Goal: Task Accomplishment & Management: Use online tool/utility

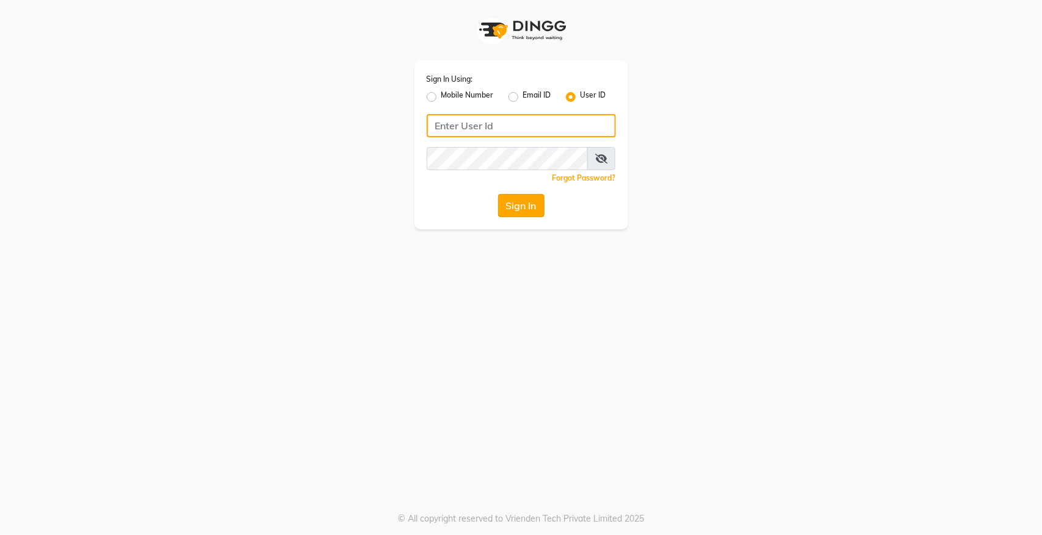
type input "hairempire"
click at [520, 209] on button "Sign In" at bounding box center [521, 205] width 46 height 23
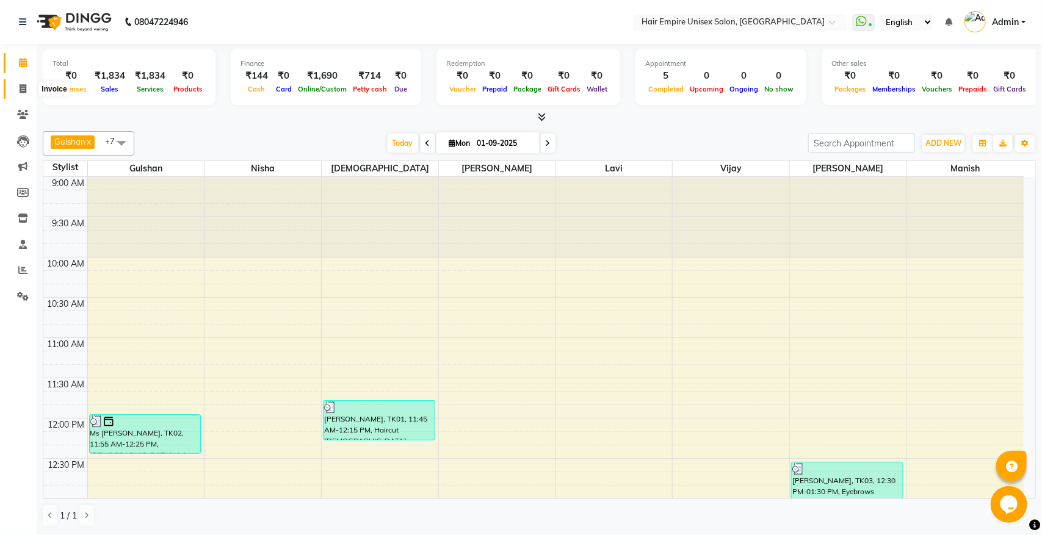
click at [17, 90] on span at bounding box center [22, 89] width 21 height 14
select select "5055"
select select "service"
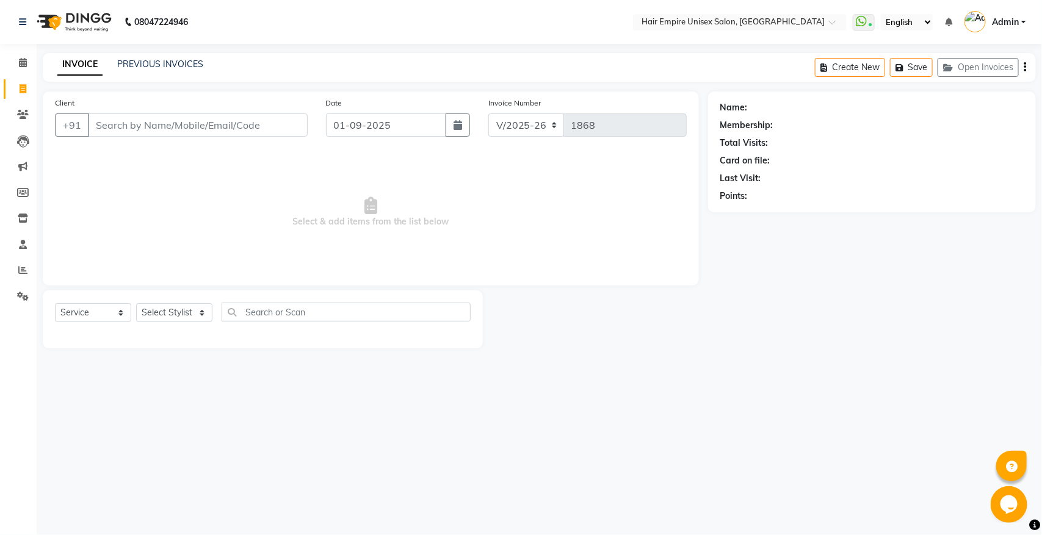
click at [151, 126] on input "Client" at bounding box center [198, 125] width 220 height 23
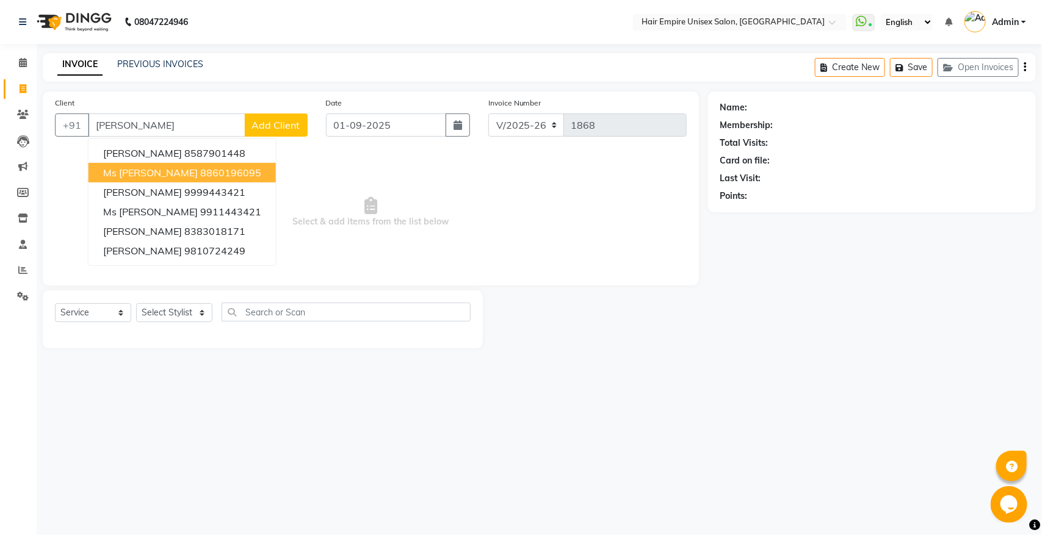
click at [190, 179] on button "Ms [PERSON_NAME] 8860196095" at bounding box center [182, 173] width 187 height 20
type input "8860196095"
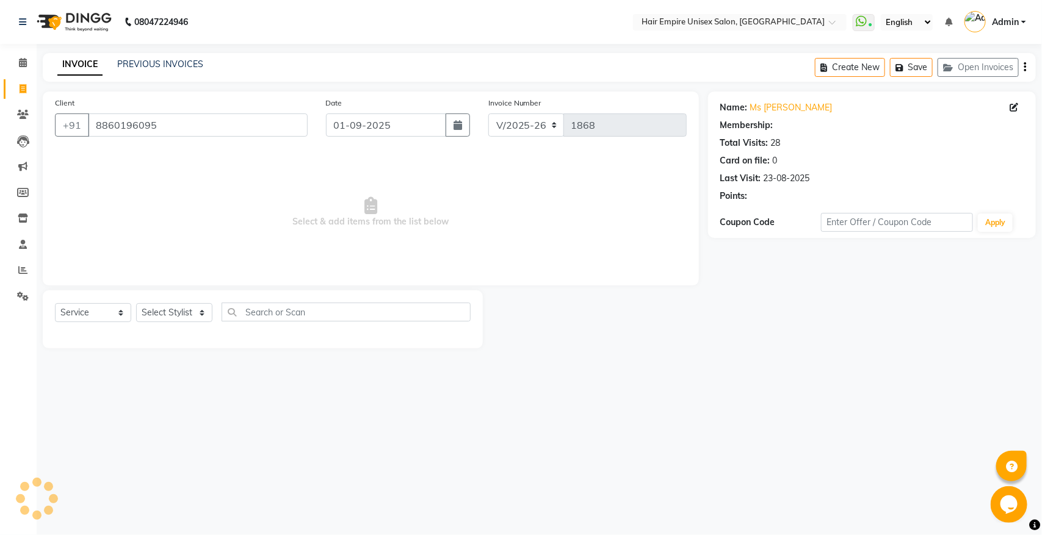
select select "1: Object"
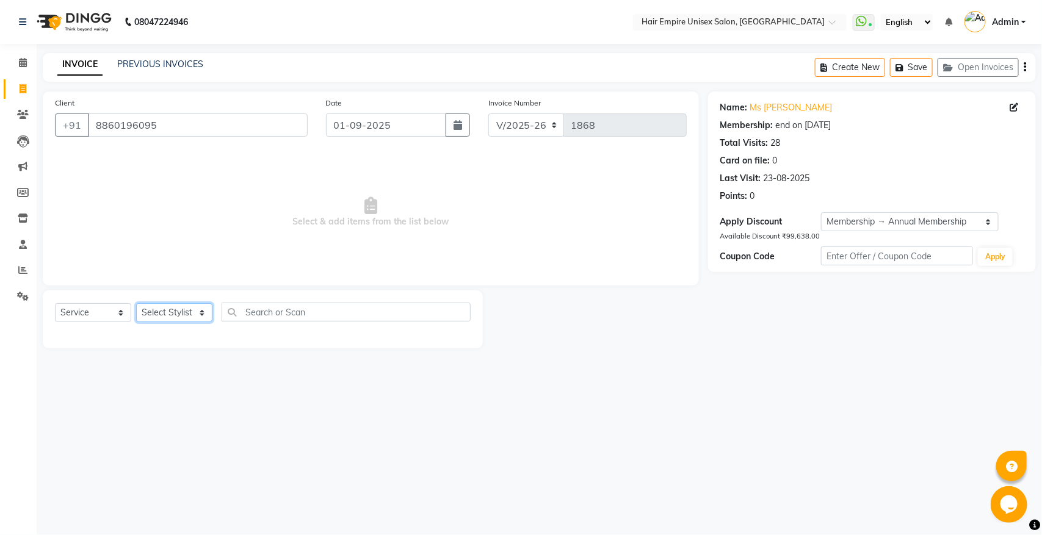
click at [165, 310] on select "Select Stylist [PERSON_NAME] [PERSON_NAME] [PERSON_NAME] [PERSON_NAME] Nisha [P…" at bounding box center [174, 312] width 76 height 19
select select "31821"
click at [136, 303] on select "Select Stylist [PERSON_NAME] [PERSON_NAME] [PERSON_NAME] [PERSON_NAME] Nisha [P…" at bounding box center [174, 312] width 76 height 19
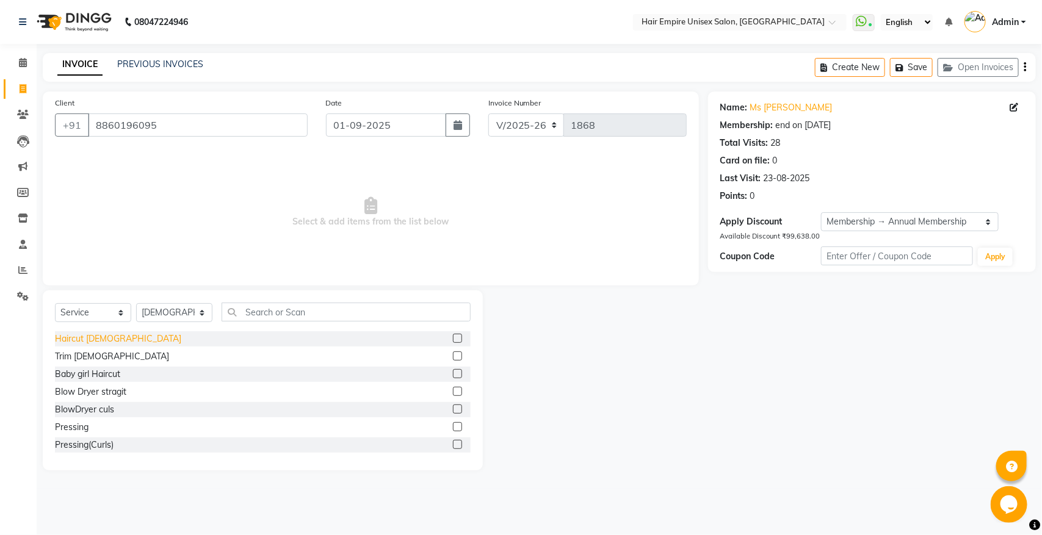
click at [107, 334] on div "Haircut [DEMOGRAPHIC_DATA]" at bounding box center [118, 339] width 126 height 13
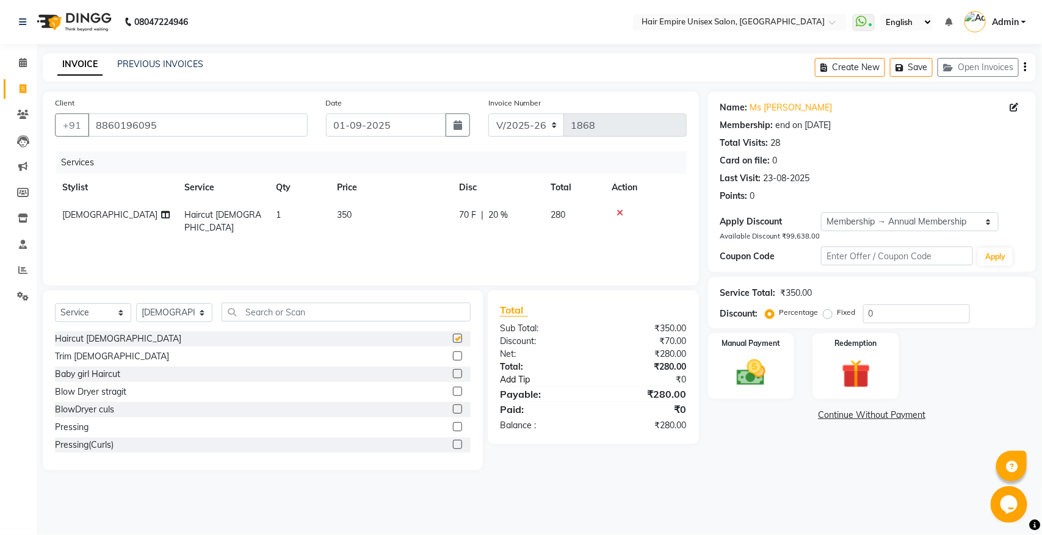
checkbox input "false"
click at [762, 383] on img at bounding box center [751, 373] width 48 height 34
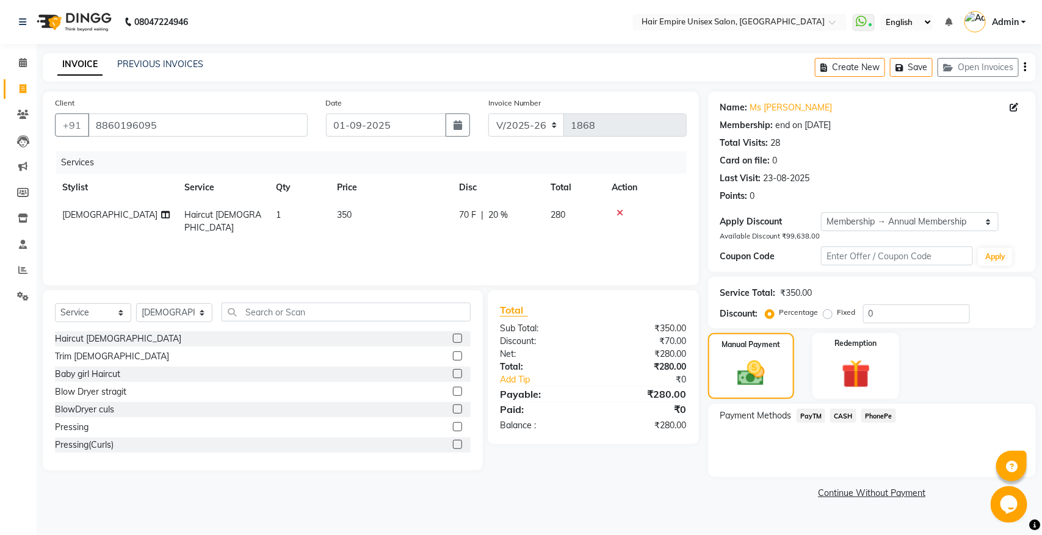
click at [811, 417] on span "PayTM" at bounding box center [811, 416] width 29 height 14
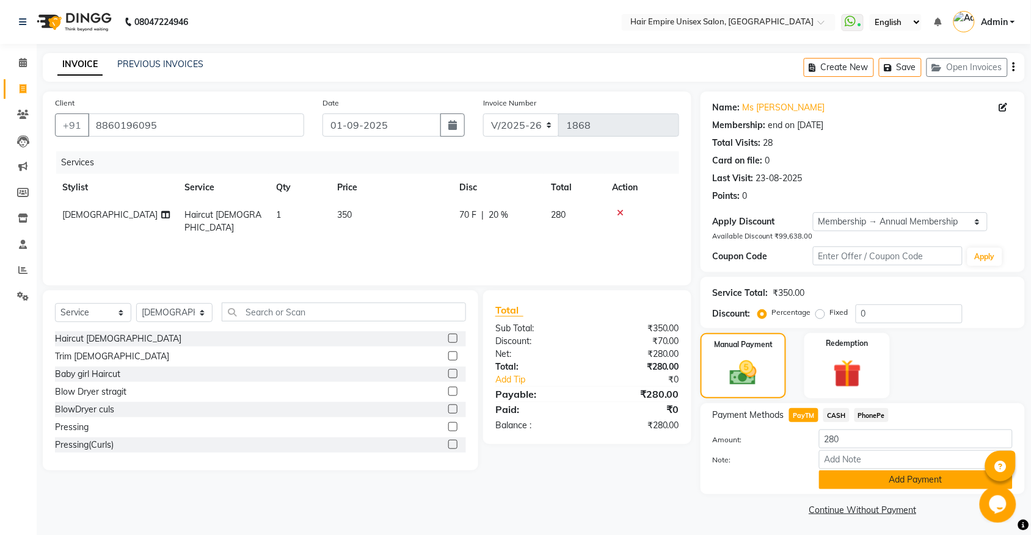
click at [863, 484] on button "Add Payment" at bounding box center [916, 480] width 194 height 19
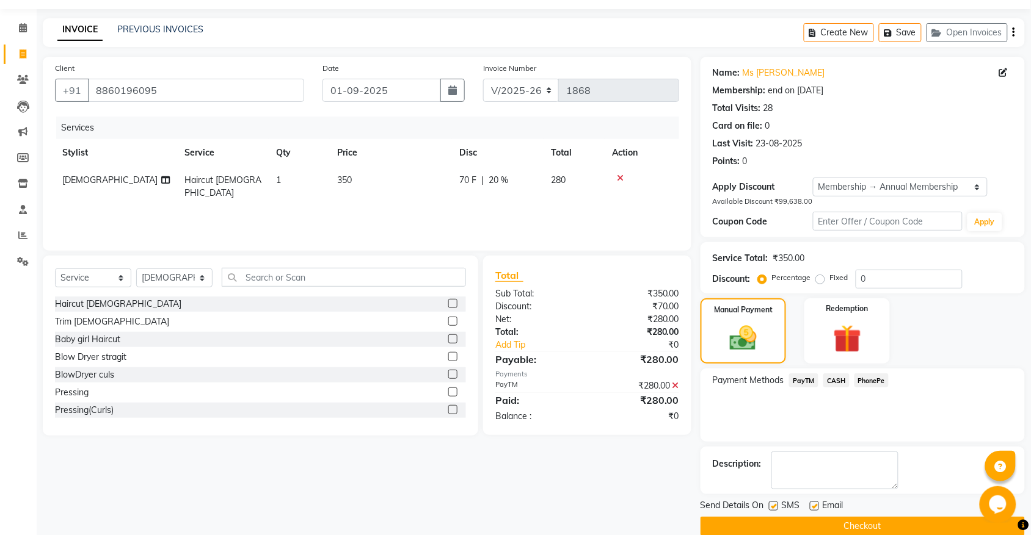
scroll to position [54, 0]
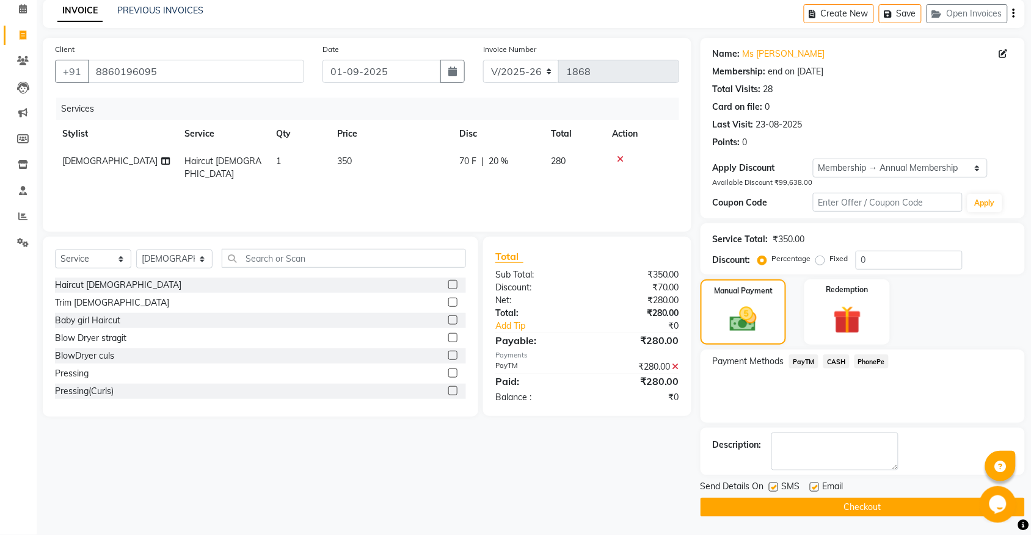
click at [861, 507] on button "Checkout" at bounding box center [862, 507] width 324 height 19
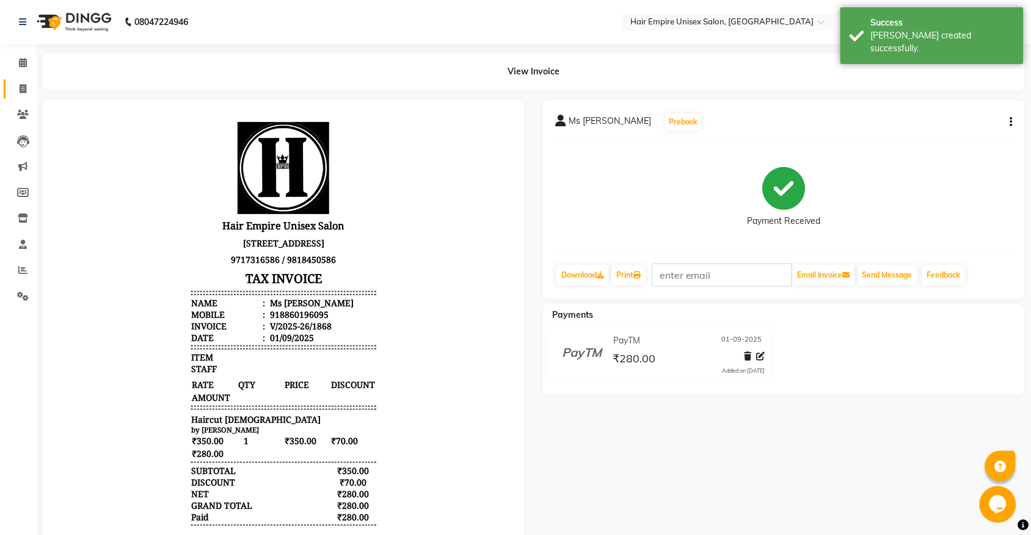
click at [18, 96] on link "Invoice" at bounding box center [18, 89] width 29 height 20
select select "service"
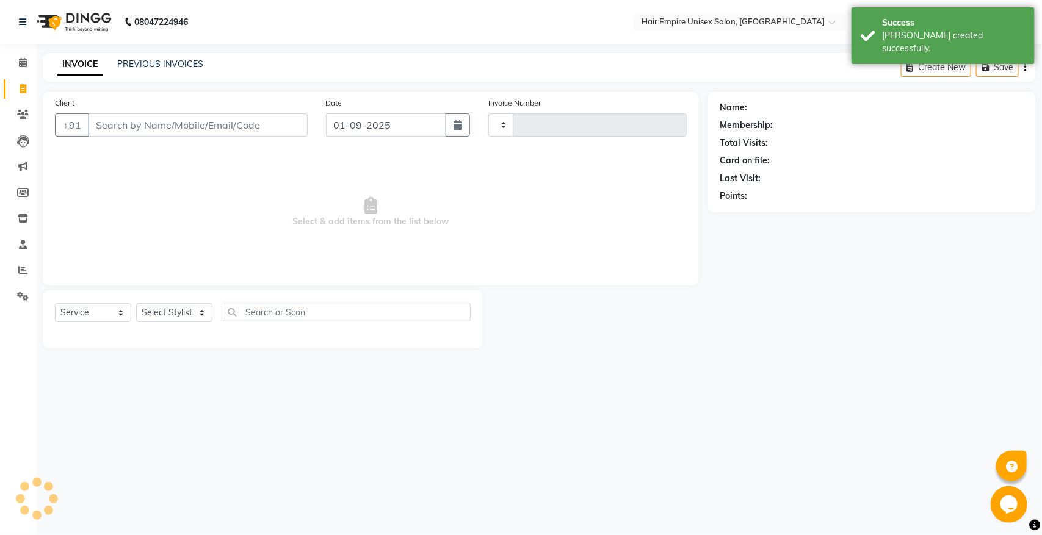
type input "1869"
select select "5055"
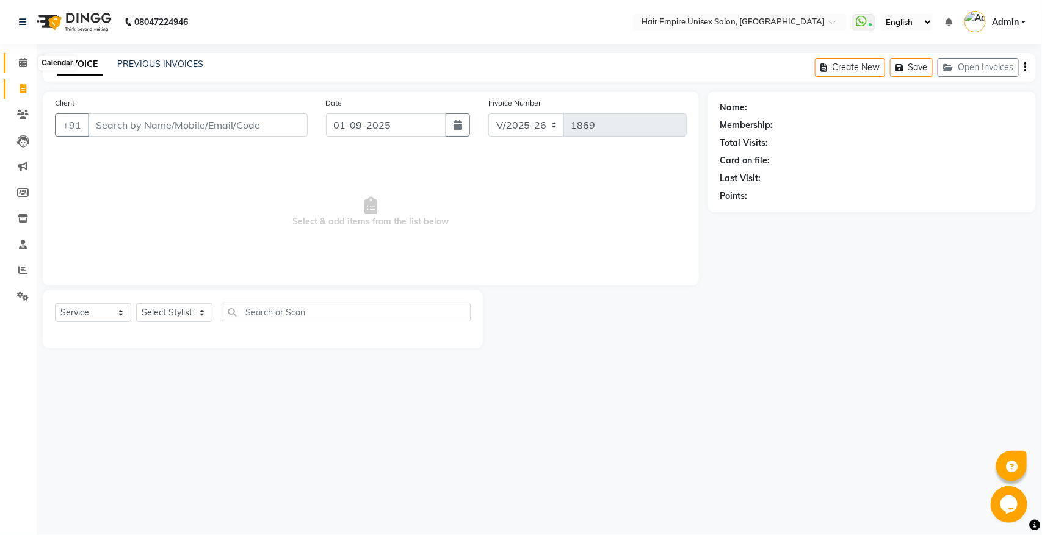
click at [20, 69] on span at bounding box center [22, 63] width 21 height 14
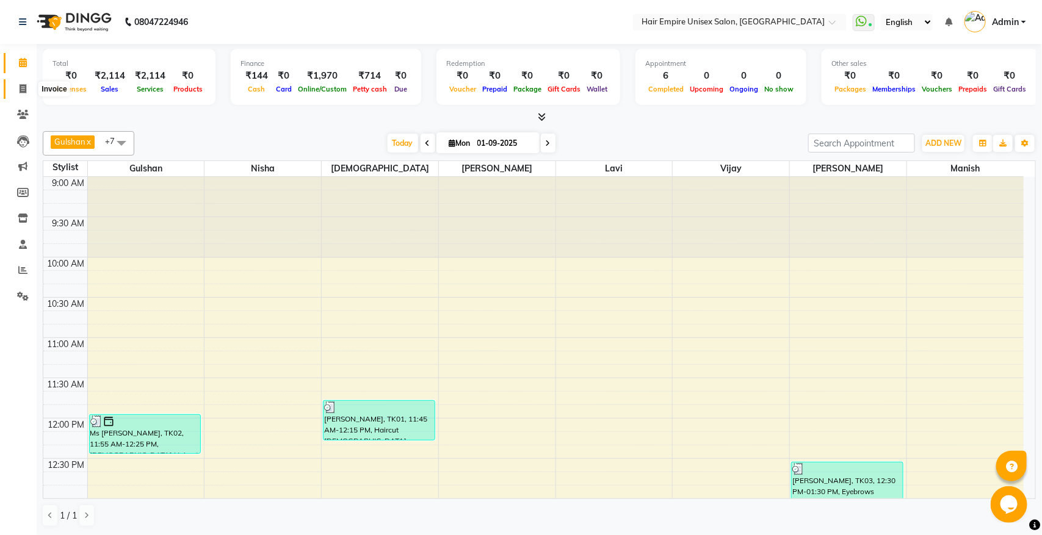
click at [20, 95] on span at bounding box center [22, 89] width 21 height 14
select select "5055"
select select "service"
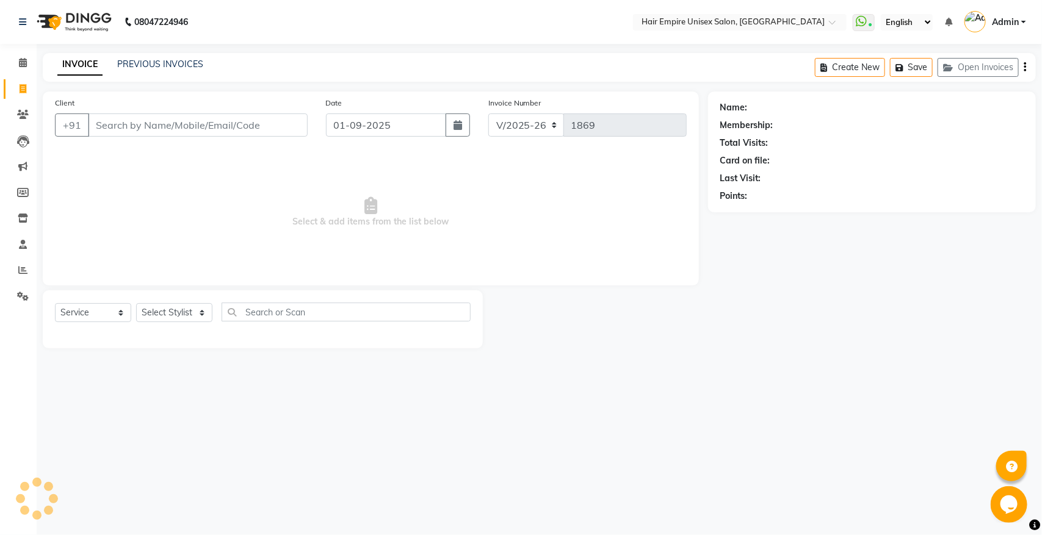
click at [175, 131] on input "Client" at bounding box center [198, 125] width 220 height 23
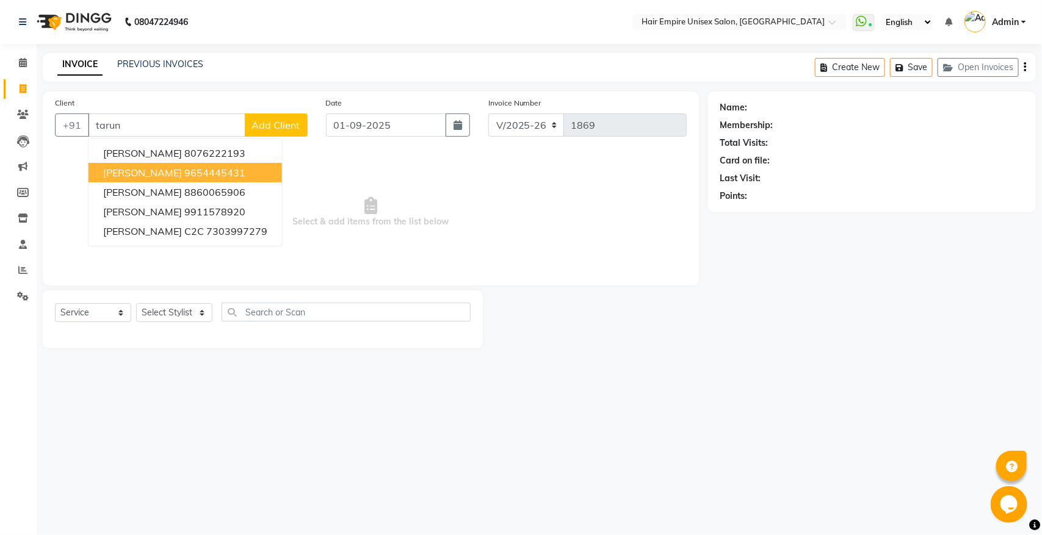
click at [214, 175] on ngb-highlight "9654445431" at bounding box center [214, 173] width 61 height 12
type input "9654445431"
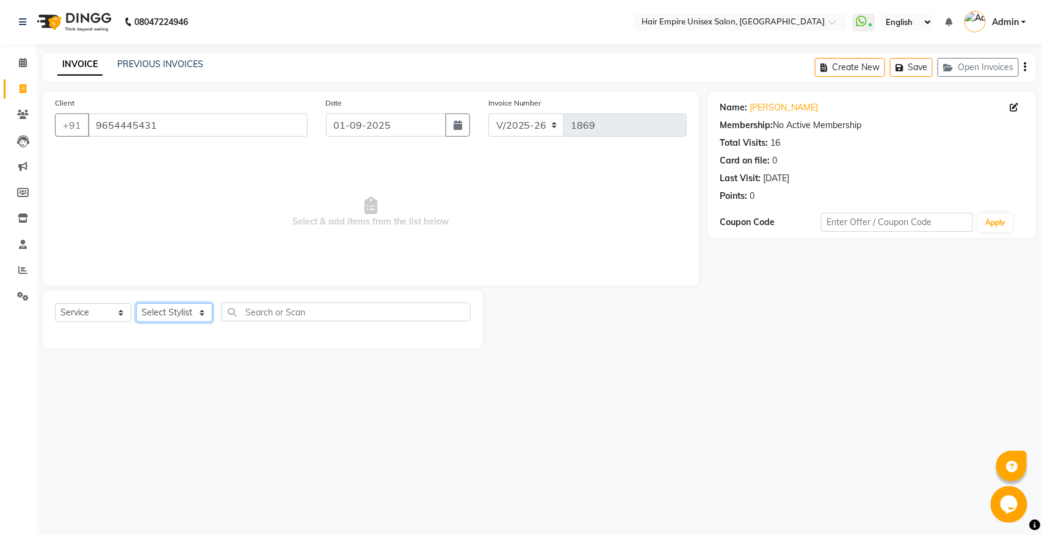
click at [177, 313] on select "Select Stylist [PERSON_NAME] [PERSON_NAME] [PERSON_NAME] [PERSON_NAME] Nisha [P…" at bounding box center [174, 312] width 76 height 19
select select "45386"
click at [136, 303] on select "Select Stylist [PERSON_NAME] [PERSON_NAME] [PERSON_NAME] [PERSON_NAME] Nisha [P…" at bounding box center [174, 312] width 76 height 19
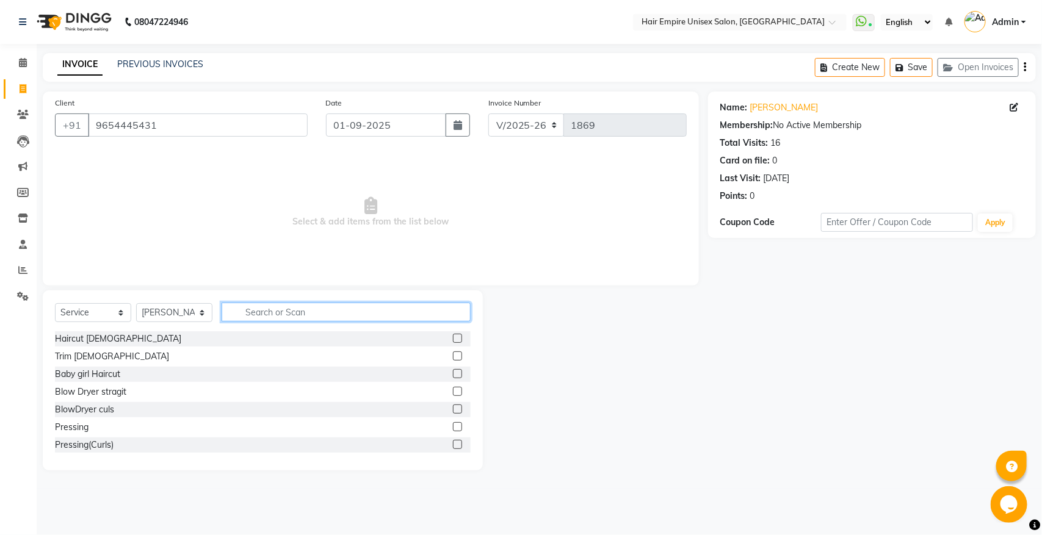
click at [275, 315] on input "text" at bounding box center [346, 312] width 249 height 19
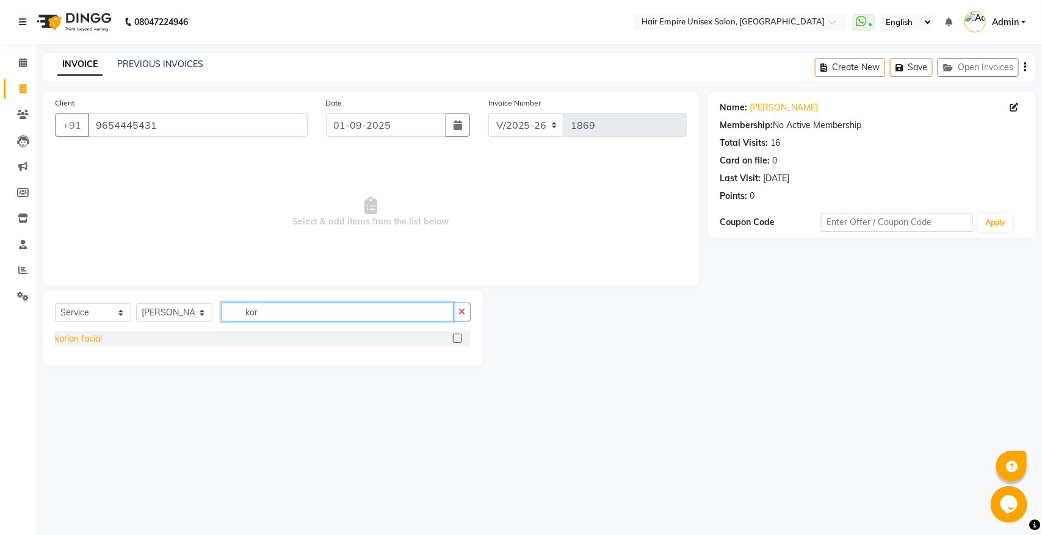
type input "kor"
click at [92, 342] on div "korian facial" at bounding box center [78, 339] width 47 height 13
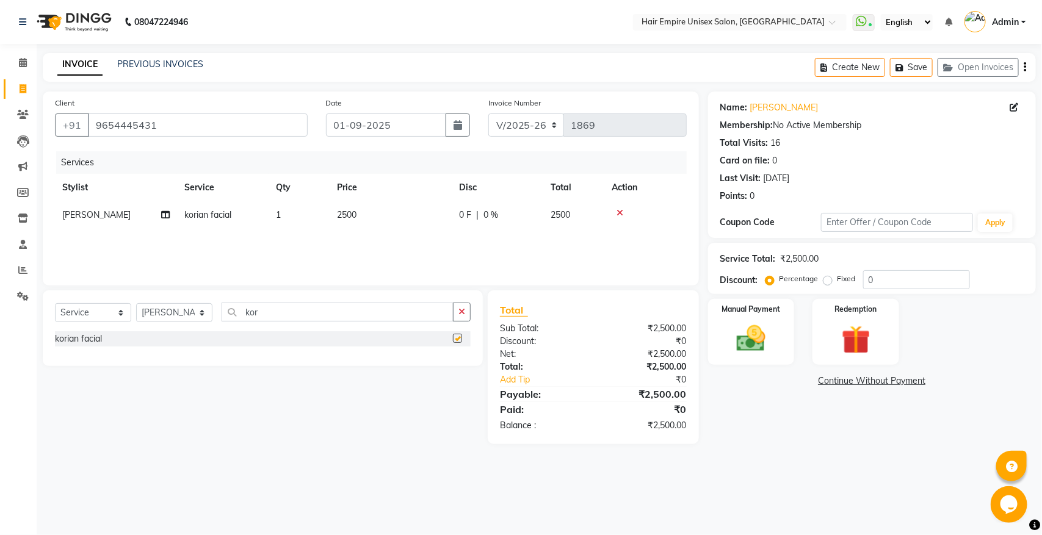
checkbox input "false"
click at [184, 314] on select "Select Stylist [PERSON_NAME] [PERSON_NAME] [PERSON_NAME] [PERSON_NAME] Nisha [P…" at bounding box center [174, 312] width 76 height 19
click at [136, 303] on select "Select Stylist [PERSON_NAME] [PERSON_NAME] [PERSON_NAME] [PERSON_NAME] Nisha [P…" at bounding box center [174, 312] width 76 height 19
click at [183, 312] on select "Select Stylist [PERSON_NAME] [PERSON_NAME] [PERSON_NAME] [PERSON_NAME] Nisha [P…" at bounding box center [174, 312] width 76 height 19
click at [136, 303] on select "Select Stylist [PERSON_NAME] [PERSON_NAME] [PERSON_NAME] [PERSON_NAME] Nisha [P…" at bounding box center [174, 312] width 76 height 19
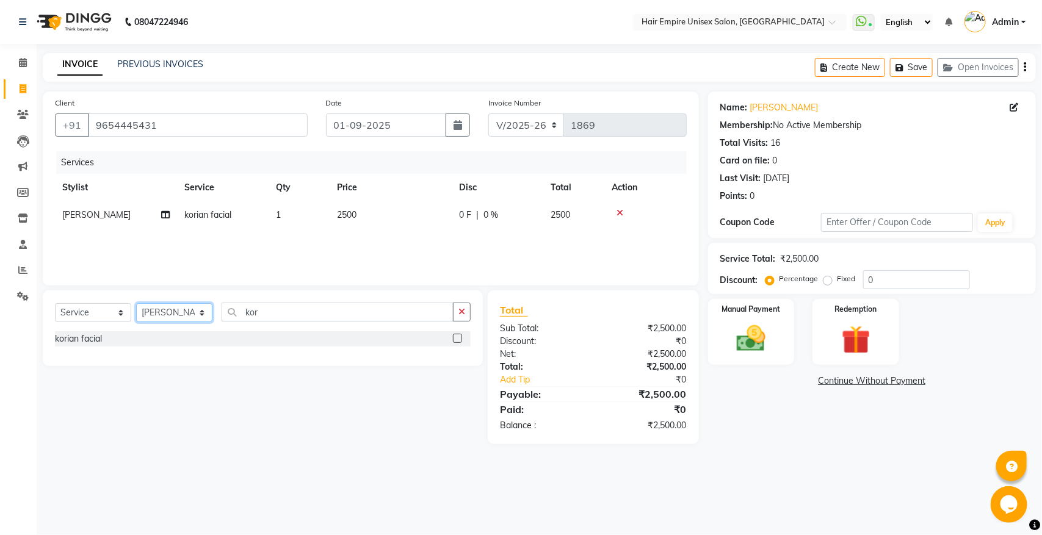
click at [188, 314] on select "Select Stylist [PERSON_NAME] [PERSON_NAME] [PERSON_NAME] [PERSON_NAME] Nisha [P…" at bounding box center [174, 312] width 76 height 19
select select "31808"
click at [136, 303] on select "Select Stylist [PERSON_NAME] [PERSON_NAME] [PERSON_NAME] [PERSON_NAME] Nisha [P…" at bounding box center [174, 312] width 76 height 19
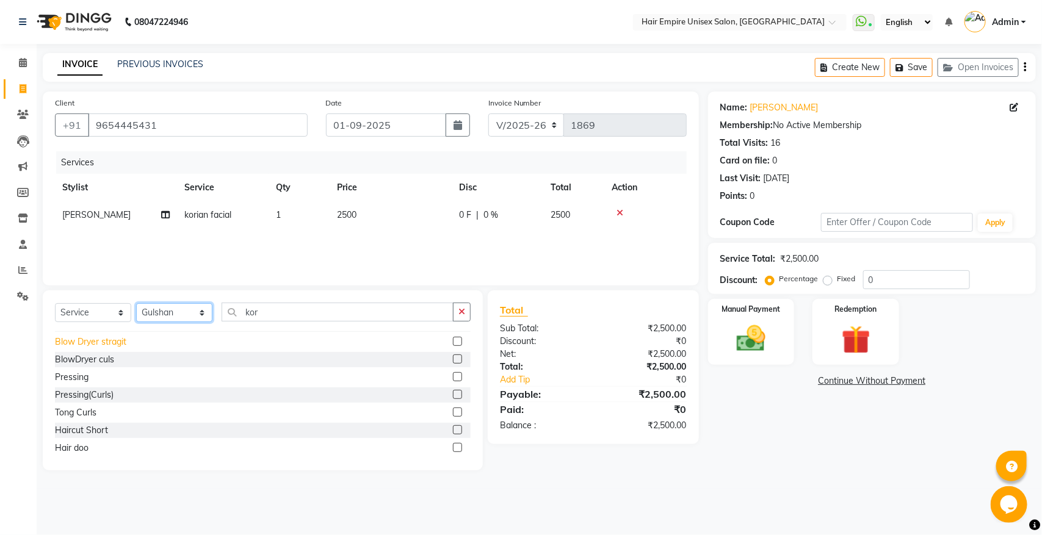
scroll to position [76, 0]
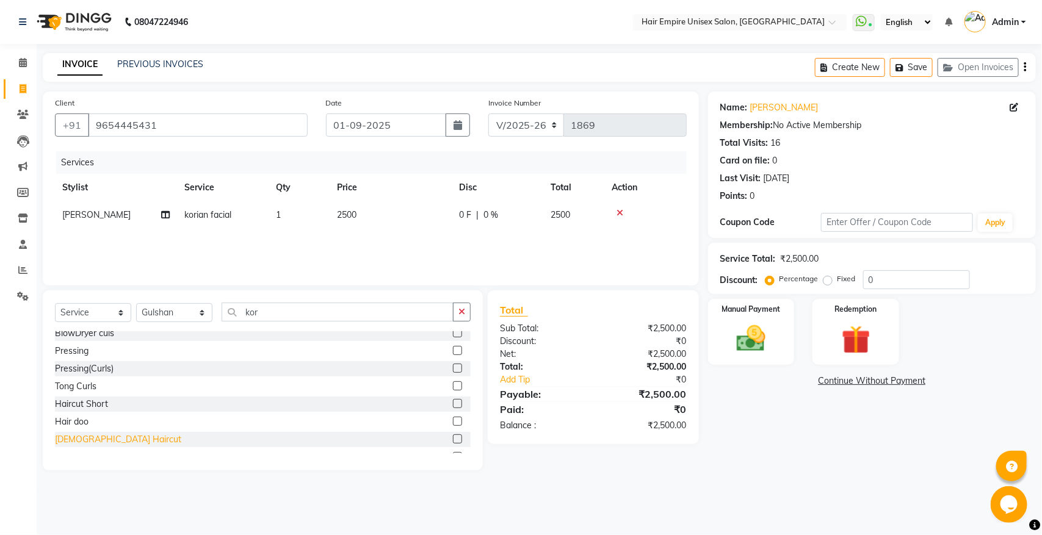
click at [87, 437] on div "[DEMOGRAPHIC_DATA] Haircut" at bounding box center [118, 439] width 126 height 13
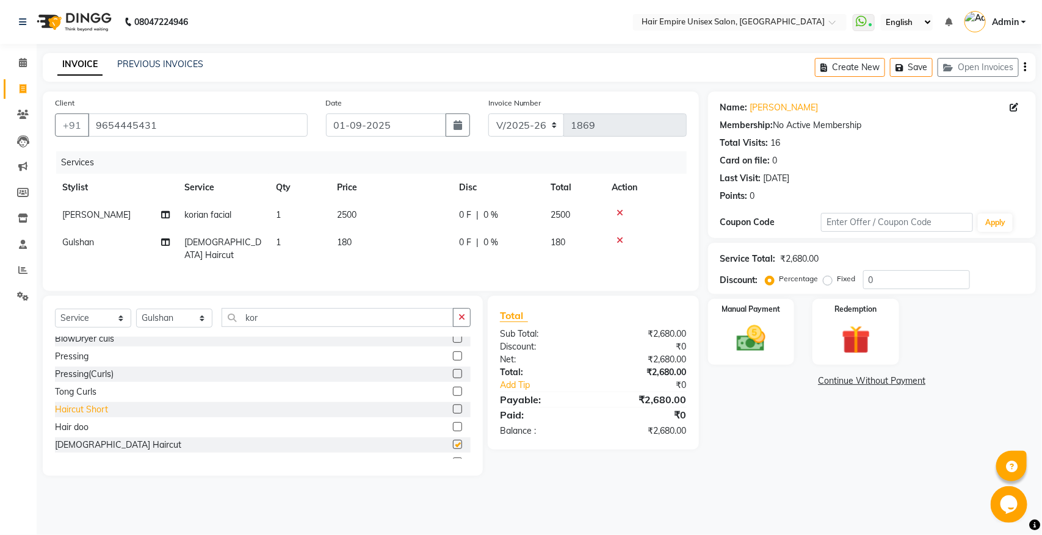
checkbox input "false"
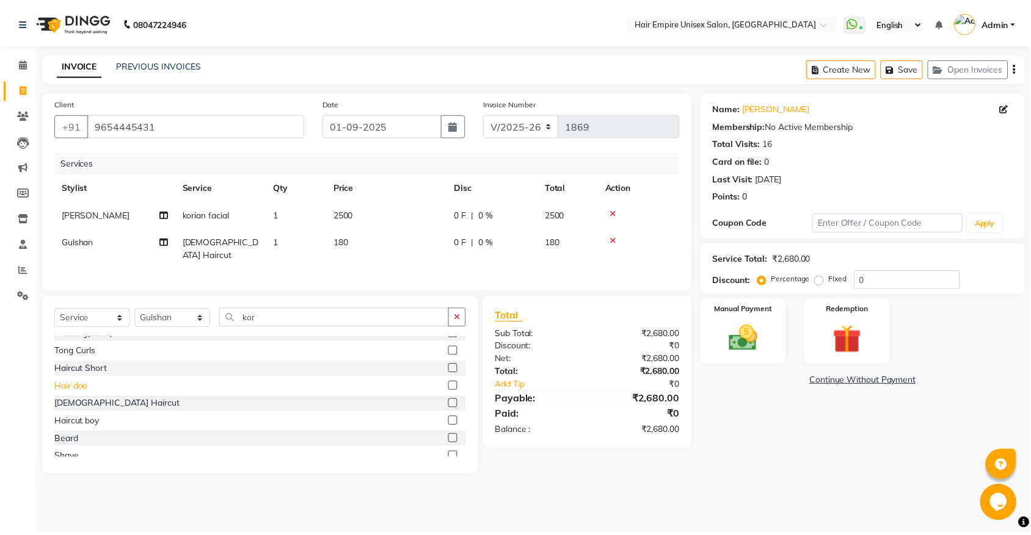
scroll to position [153, 0]
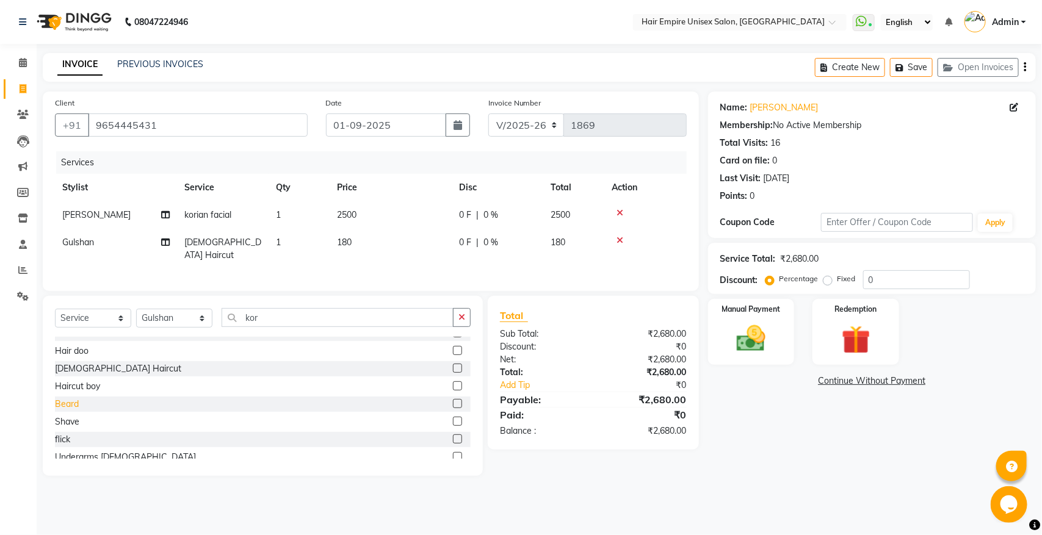
click at [70, 404] on div "Beard" at bounding box center [67, 404] width 24 height 13
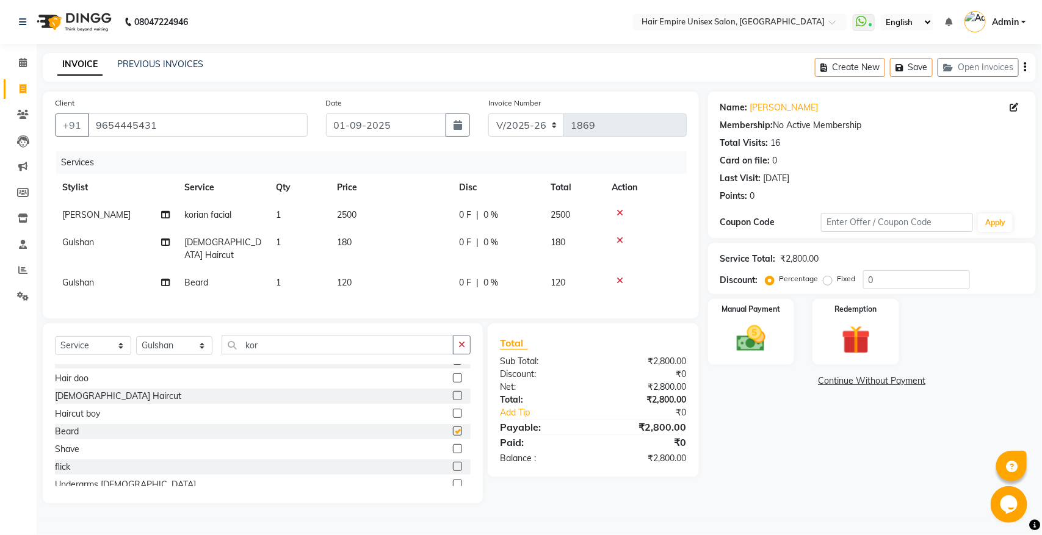
checkbox input "false"
click at [392, 212] on td "2500" at bounding box center [391, 214] width 122 height 27
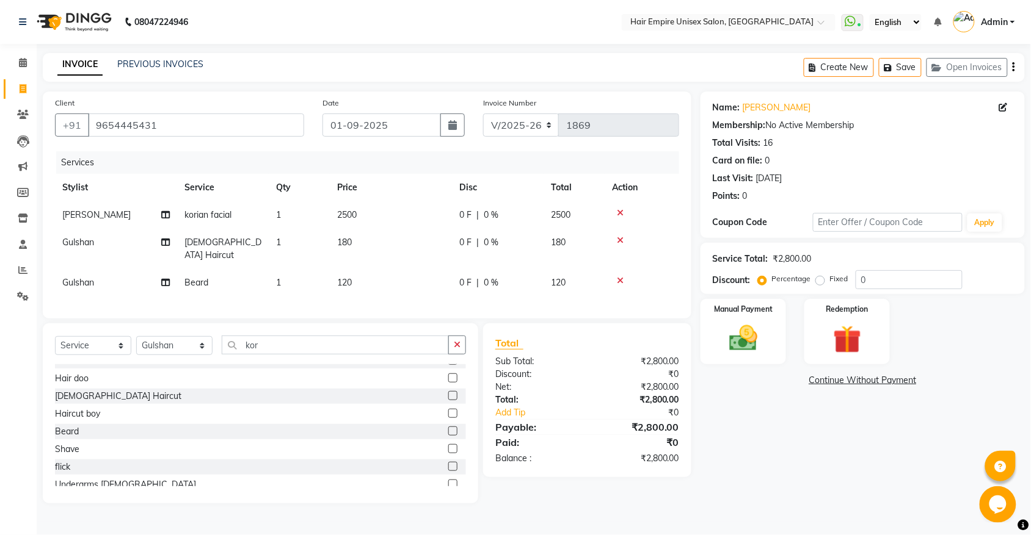
select select "45386"
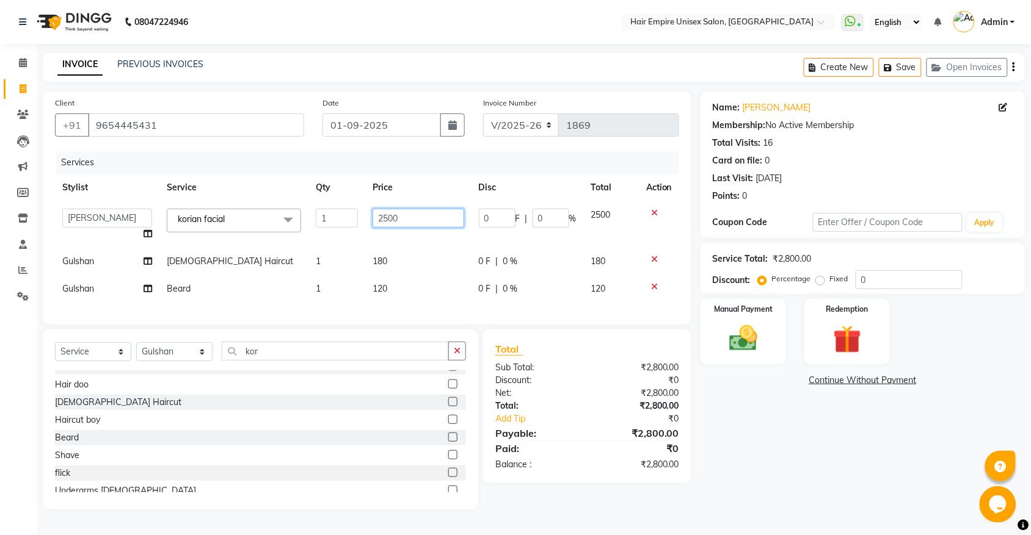
click at [419, 215] on input "2500" at bounding box center [417, 218] width 91 height 19
type input "2"
type input "4000"
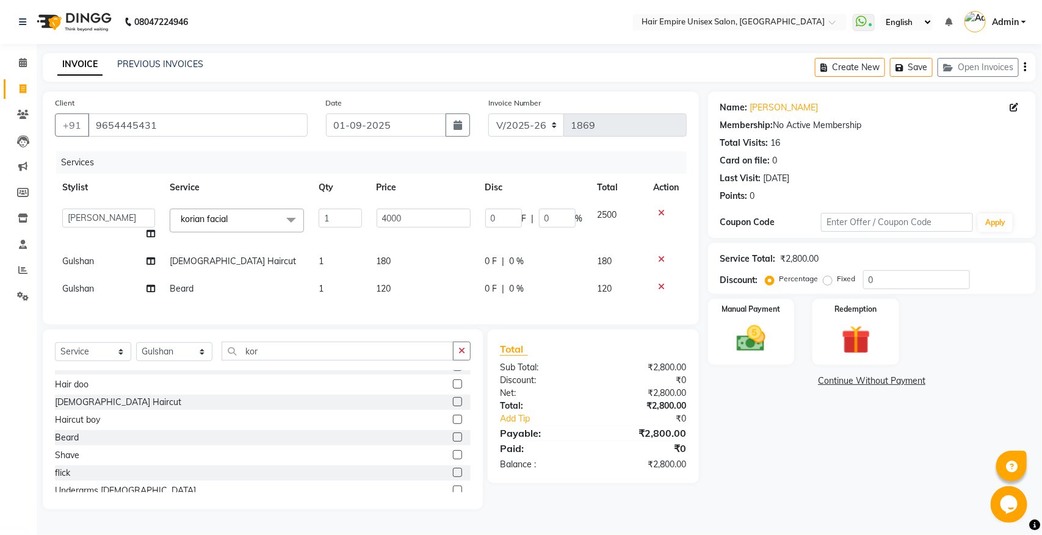
click at [426, 255] on td "180" at bounding box center [423, 261] width 109 height 27
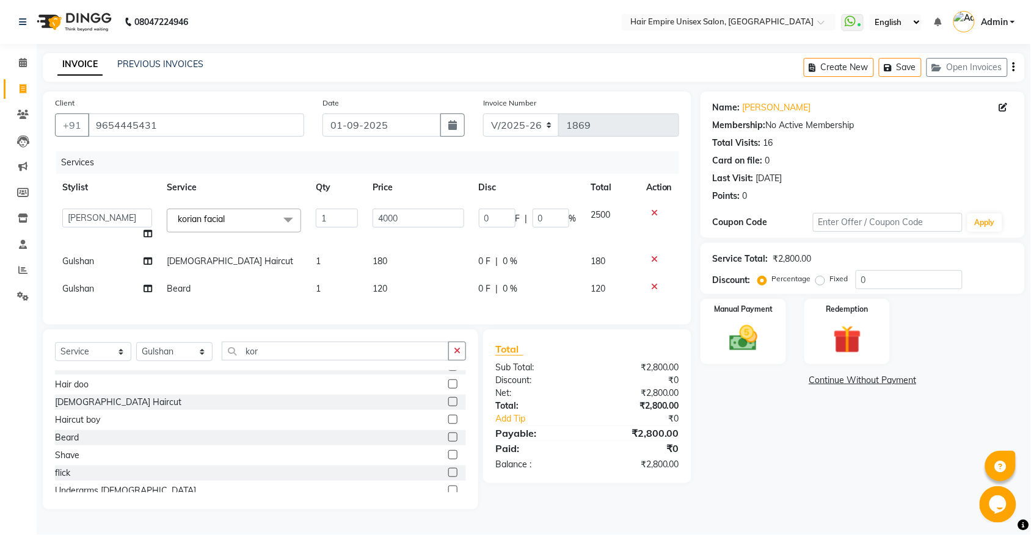
select select "31808"
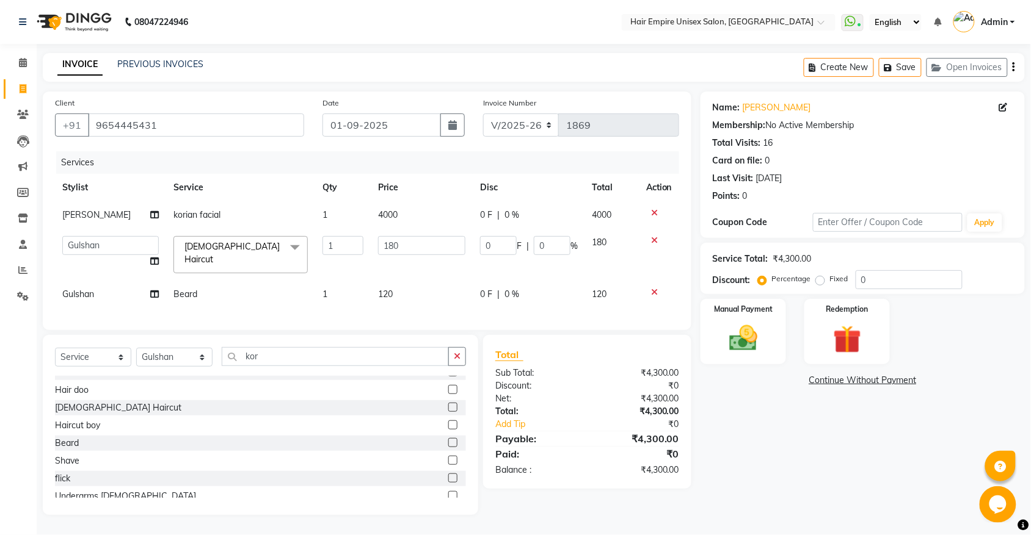
click at [508, 215] on span "0 %" at bounding box center [511, 215] width 15 height 13
select select "45386"
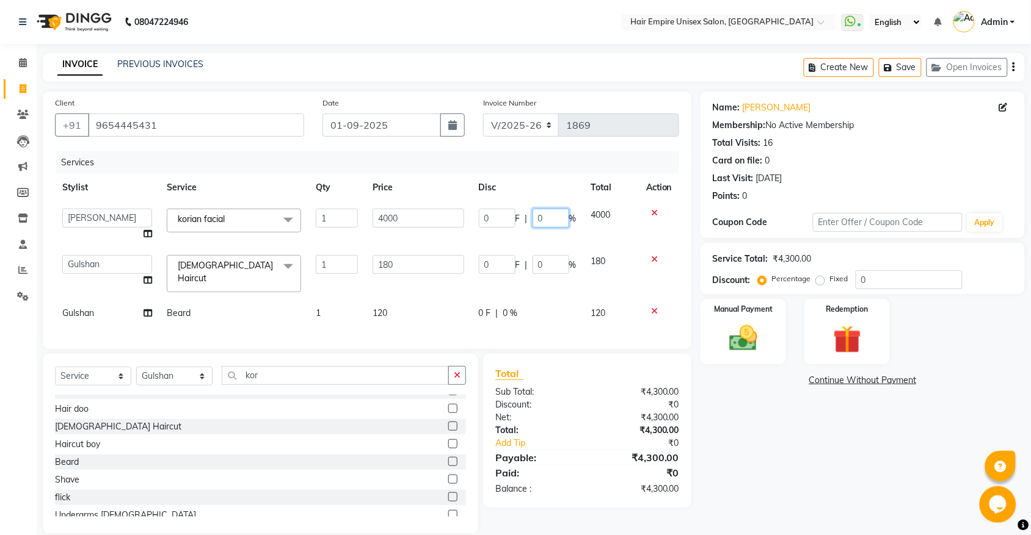
click at [554, 220] on input "0" at bounding box center [550, 218] width 37 height 19
type input "50"
click at [526, 175] on th "Disc" at bounding box center [527, 187] width 112 height 27
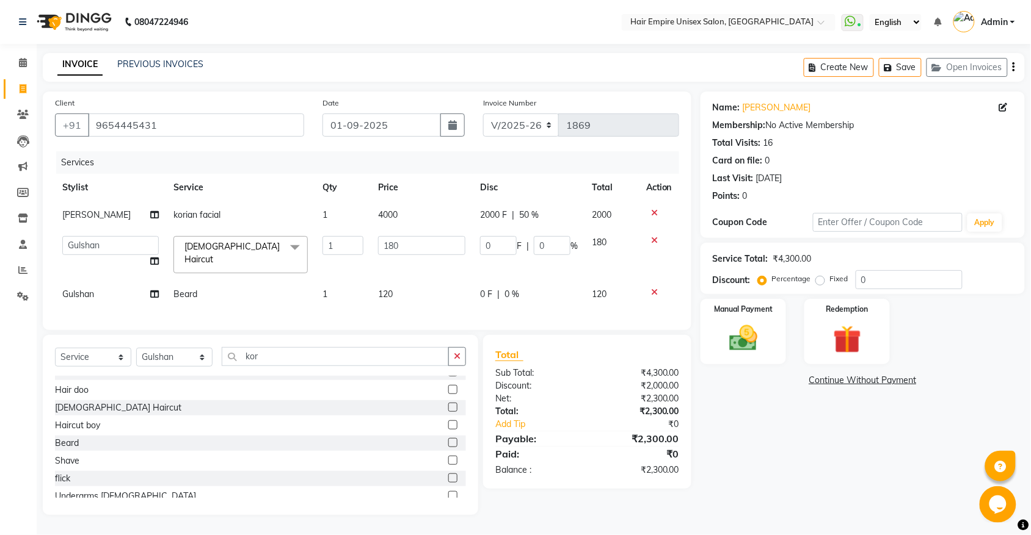
scroll to position [4, 0]
click at [748, 330] on img at bounding box center [743, 339] width 48 height 34
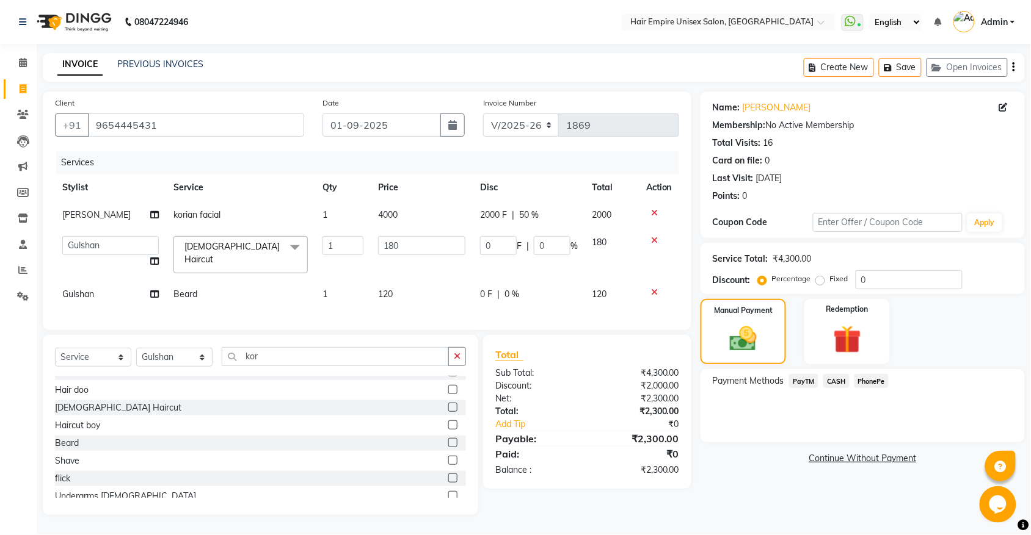
click at [797, 376] on span "PayTM" at bounding box center [803, 381] width 29 height 14
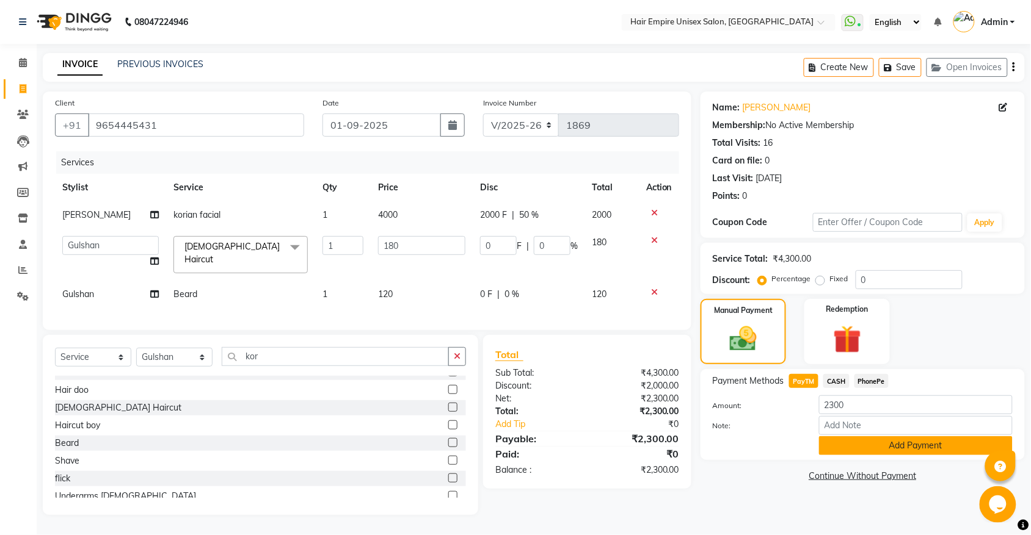
click at [844, 438] on button "Add Payment" at bounding box center [916, 446] width 194 height 19
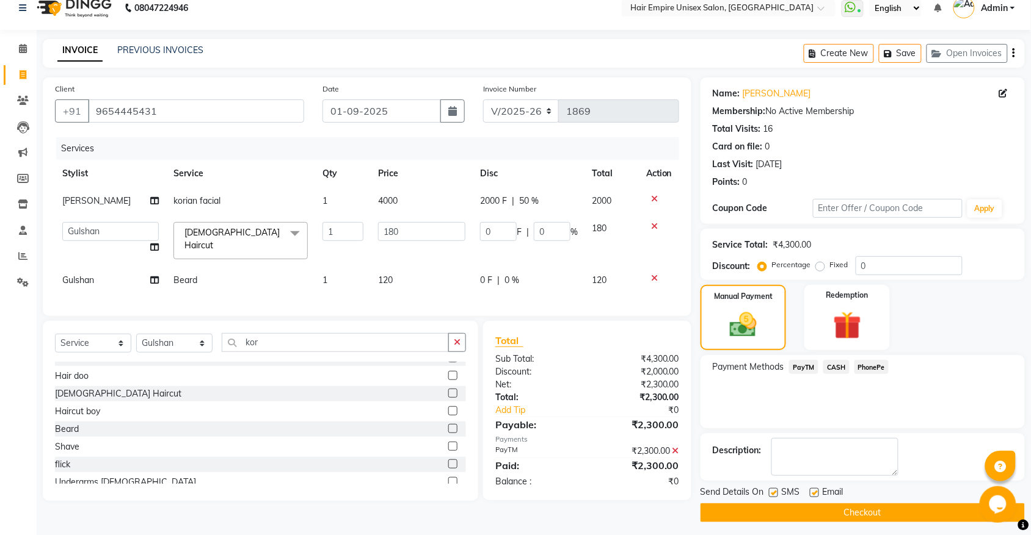
scroll to position [20, 0]
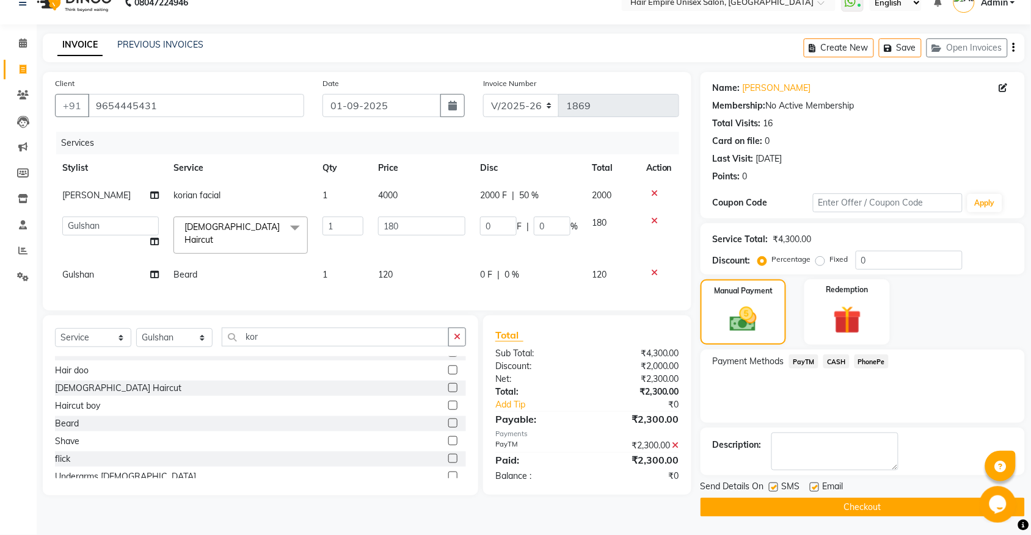
click at [864, 504] on button "Checkout" at bounding box center [862, 507] width 324 height 19
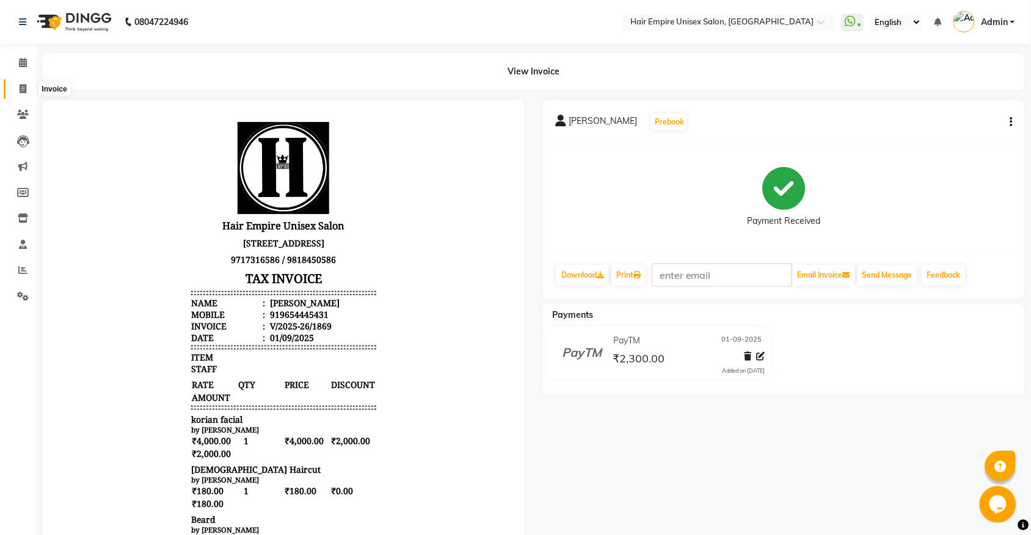
click at [22, 83] on span at bounding box center [22, 89] width 21 height 14
select select "service"
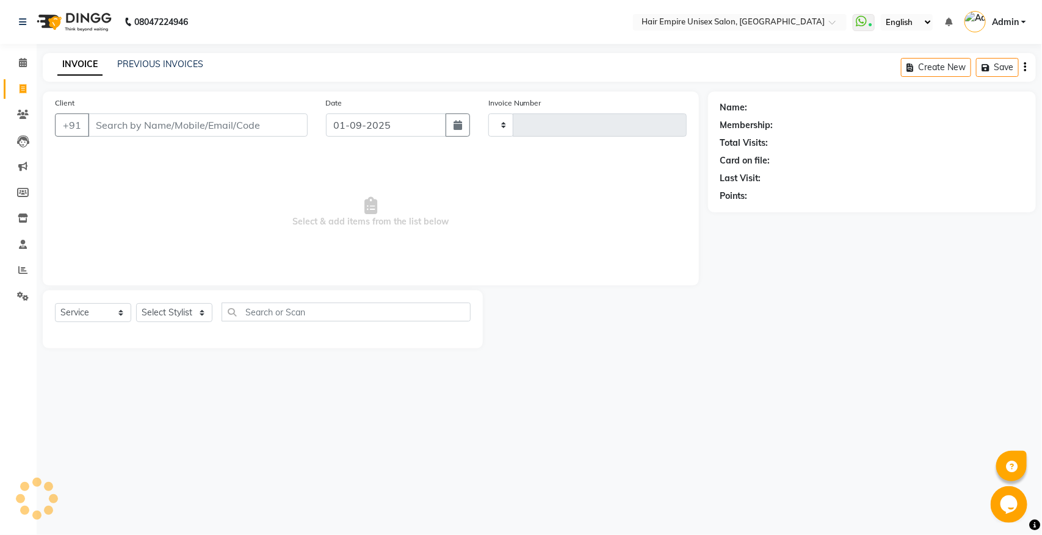
type input "1870"
select select "5055"
click at [208, 126] on input "Client" at bounding box center [198, 125] width 220 height 23
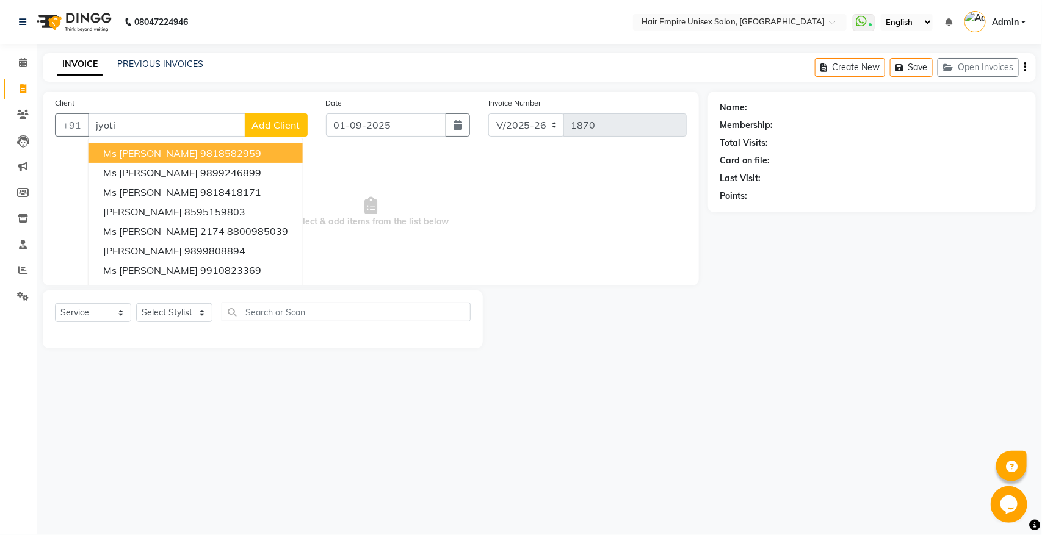
click at [129, 123] on input "jyoti" at bounding box center [167, 125] width 158 height 23
type input "j"
click at [158, 122] on input "[PERSON_NAME]" at bounding box center [167, 125] width 158 height 23
type input "m"
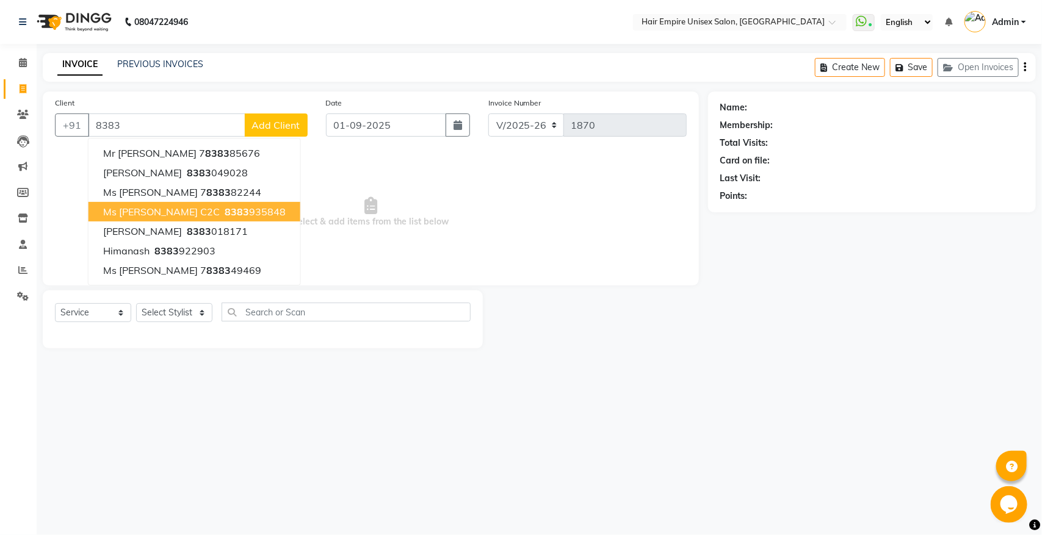
click at [222, 209] on ngb-highlight "8383 935848" at bounding box center [253, 212] width 63 height 12
type input "8383935848"
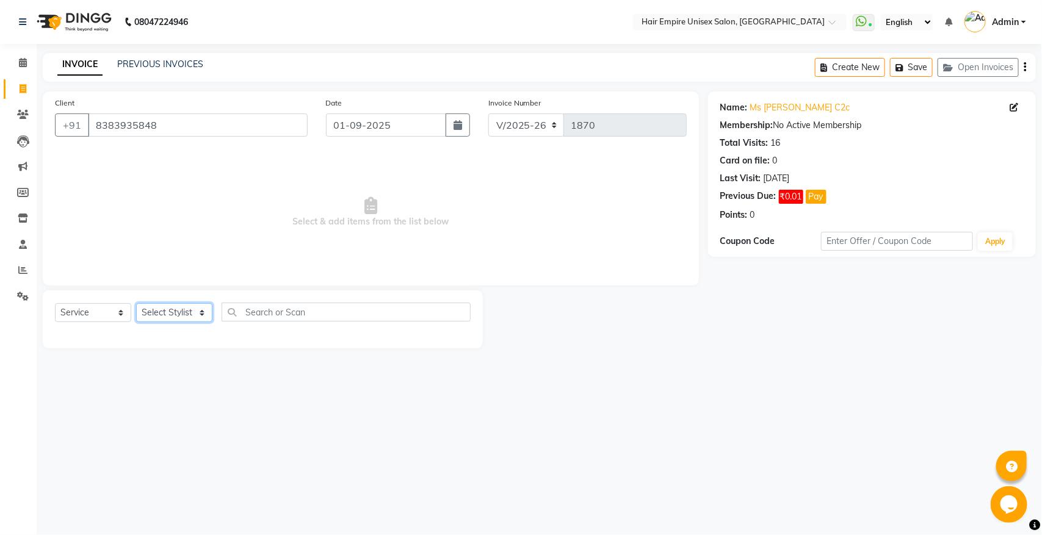
click at [194, 316] on select "Select Stylist [PERSON_NAME] [PERSON_NAME] [PERSON_NAME] [PERSON_NAME] Nisha [P…" at bounding box center [174, 312] width 76 height 19
select select "31808"
click at [136, 303] on select "Select Stylist [PERSON_NAME] [PERSON_NAME] [PERSON_NAME] [PERSON_NAME] Nisha [P…" at bounding box center [174, 312] width 76 height 19
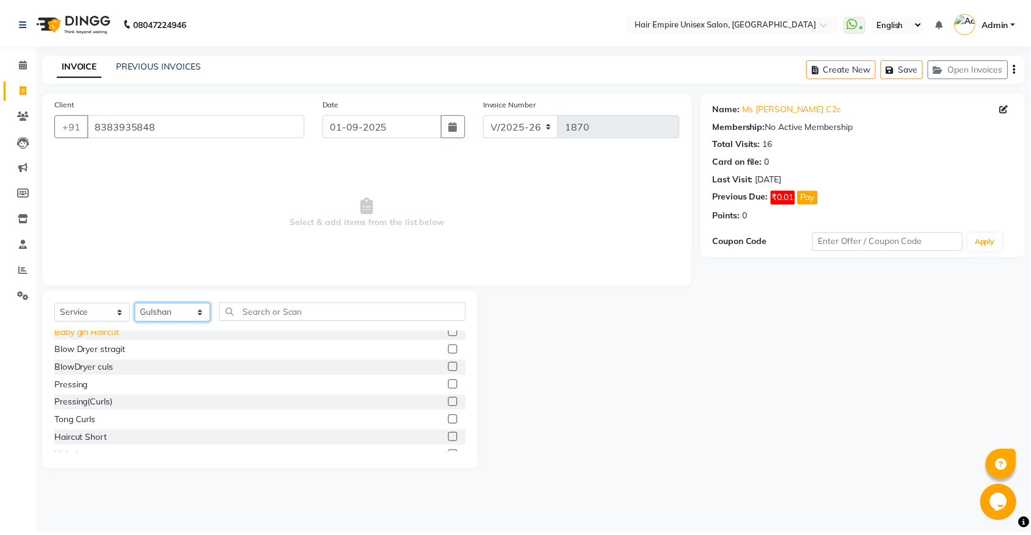
scroll to position [76, 0]
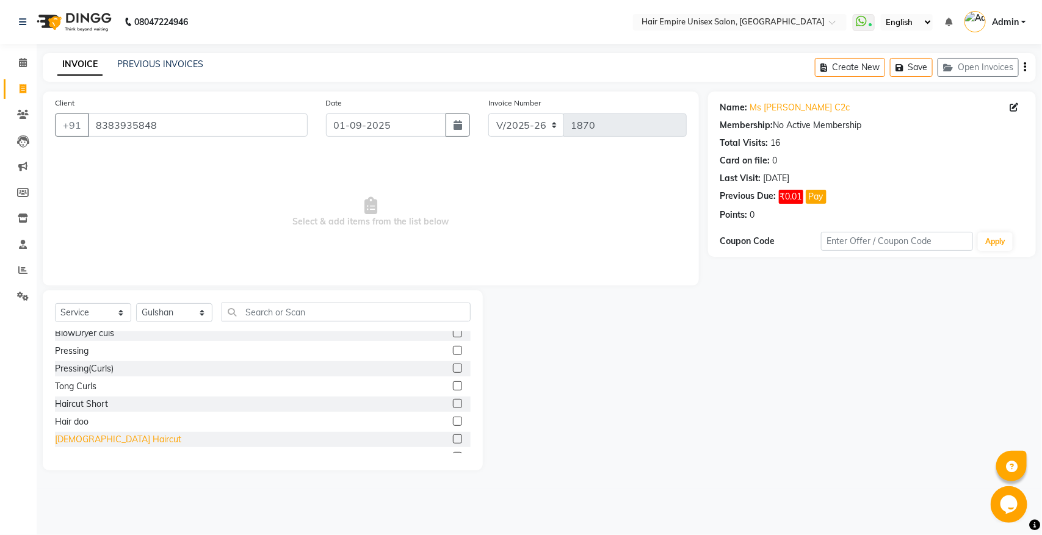
click at [103, 444] on div "[DEMOGRAPHIC_DATA] Haircut" at bounding box center [118, 439] width 126 height 13
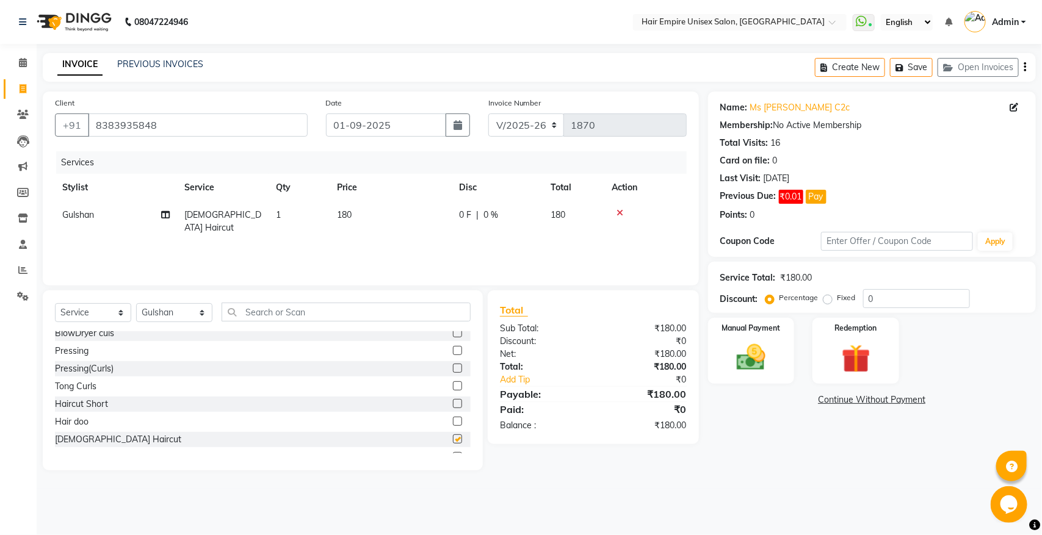
checkbox input "false"
click at [745, 361] on img at bounding box center [751, 358] width 48 height 34
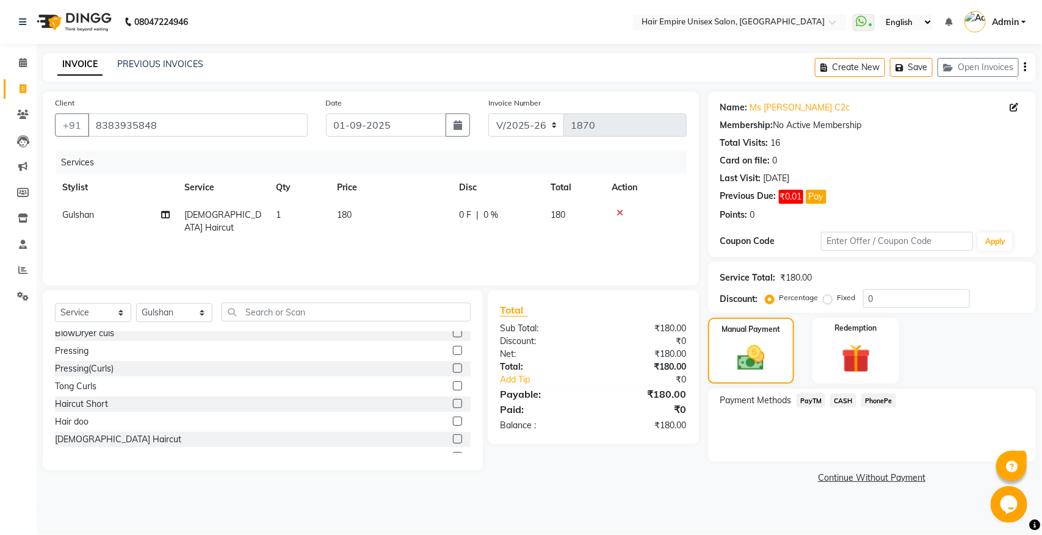
click at [840, 400] on span "CASH" at bounding box center [843, 401] width 26 height 14
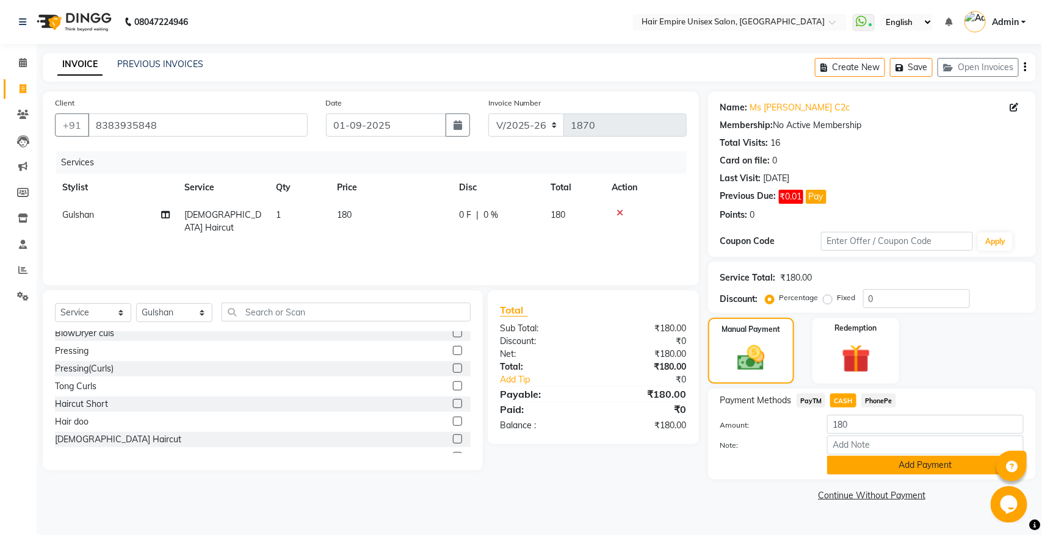
click at [863, 461] on button "Add Payment" at bounding box center [925, 465] width 197 height 19
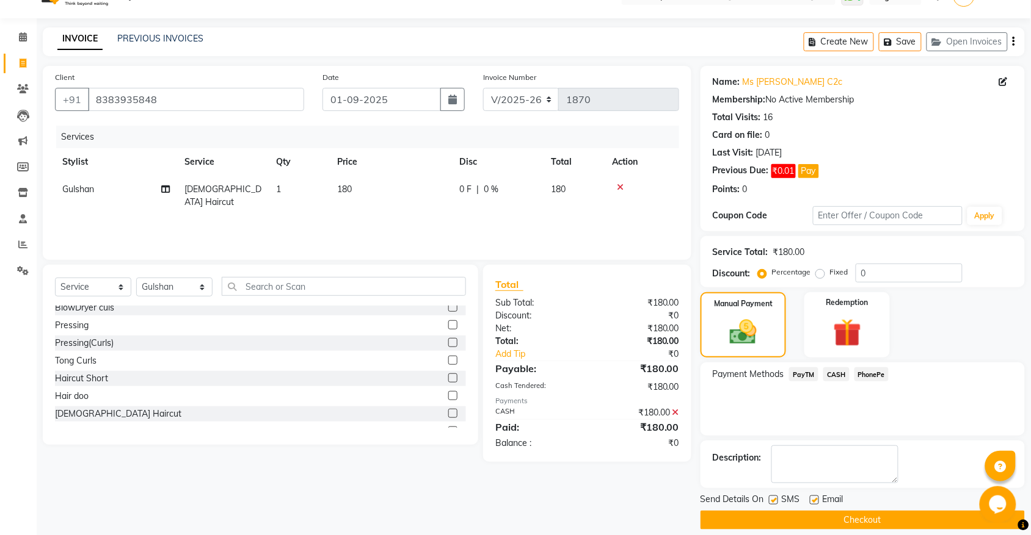
scroll to position [40, 0]
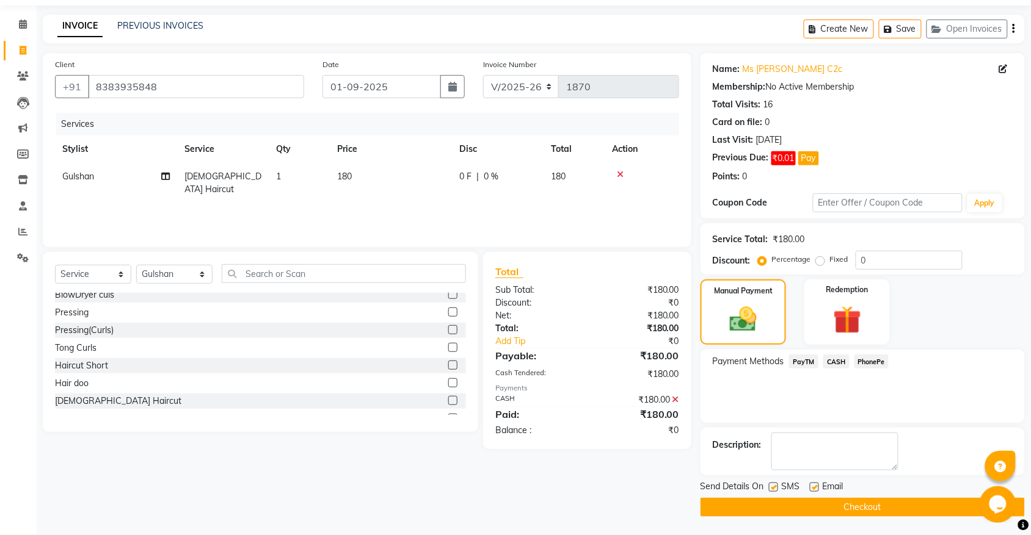
click at [826, 507] on button "Checkout" at bounding box center [862, 507] width 324 height 19
